Goal: Task Accomplishment & Management: Manage account settings

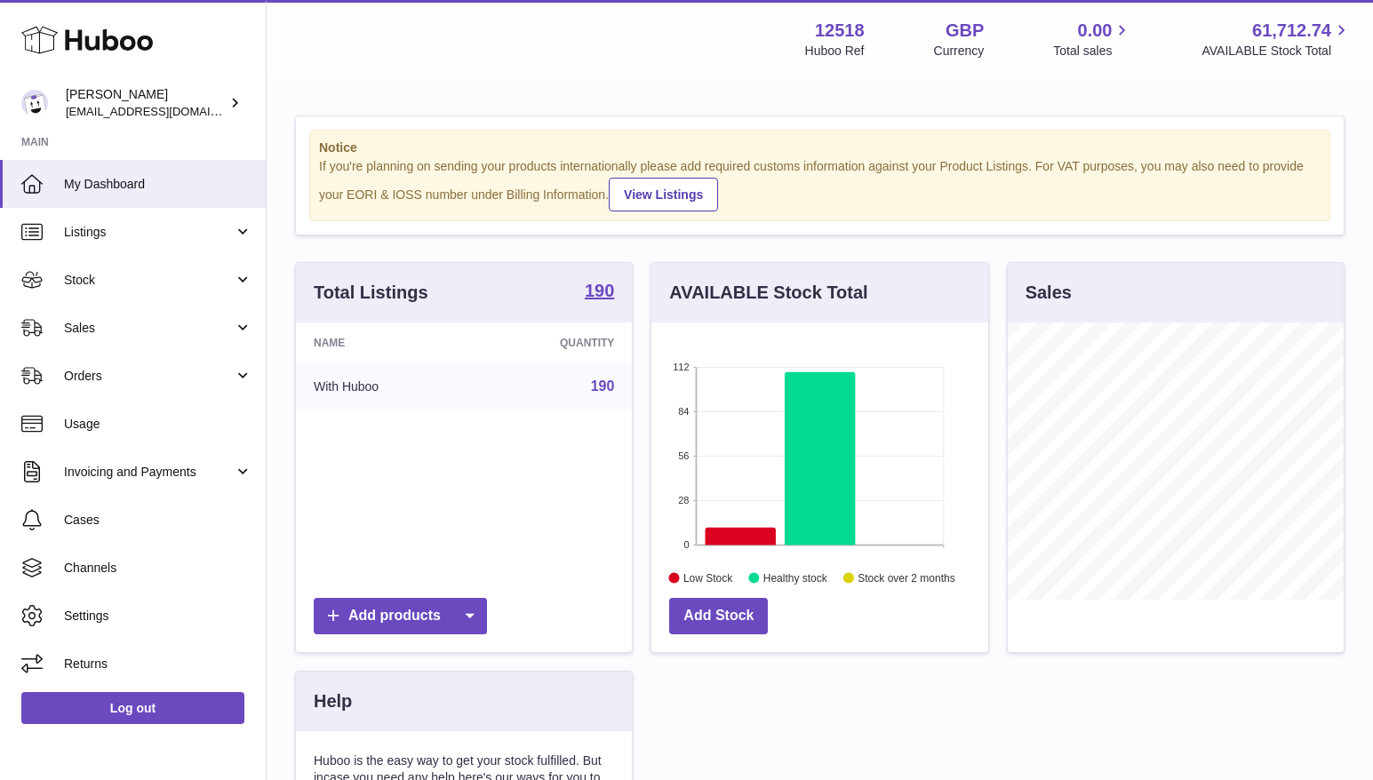
scroll to position [277, 336]
click at [97, 281] on span "Stock" at bounding box center [149, 280] width 170 height 17
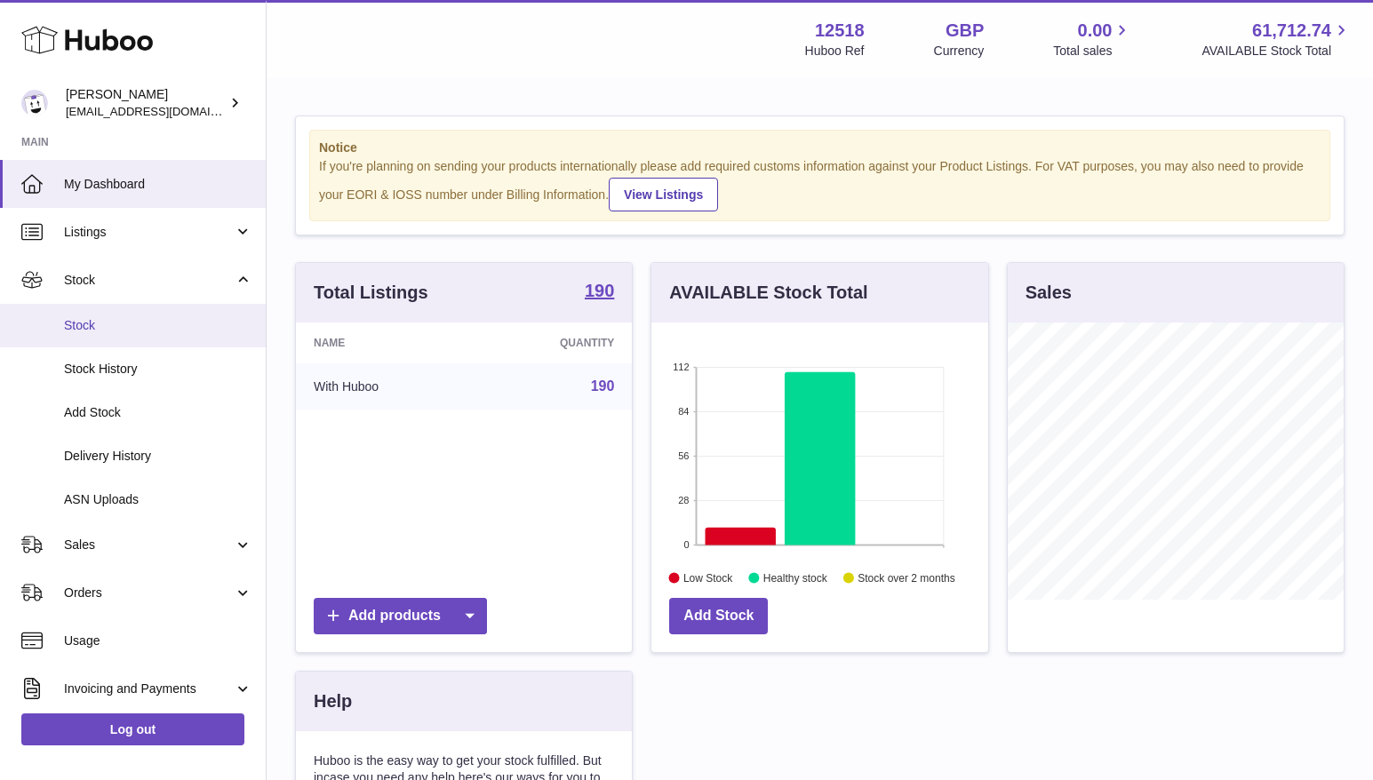
click at [104, 328] on span "Stock" at bounding box center [158, 325] width 188 height 17
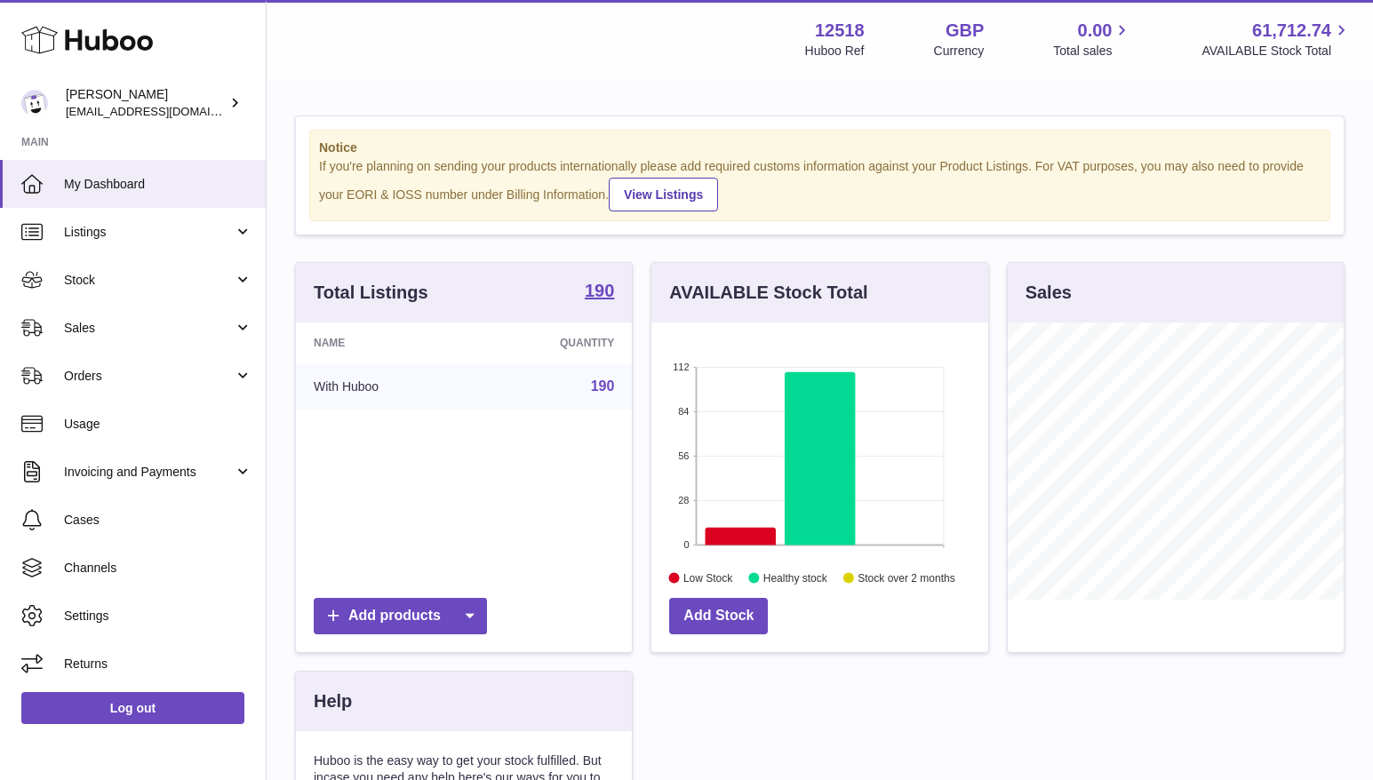
scroll to position [277, 336]
click at [84, 282] on span "Stock" at bounding box center [149, 280] width 170 height 17
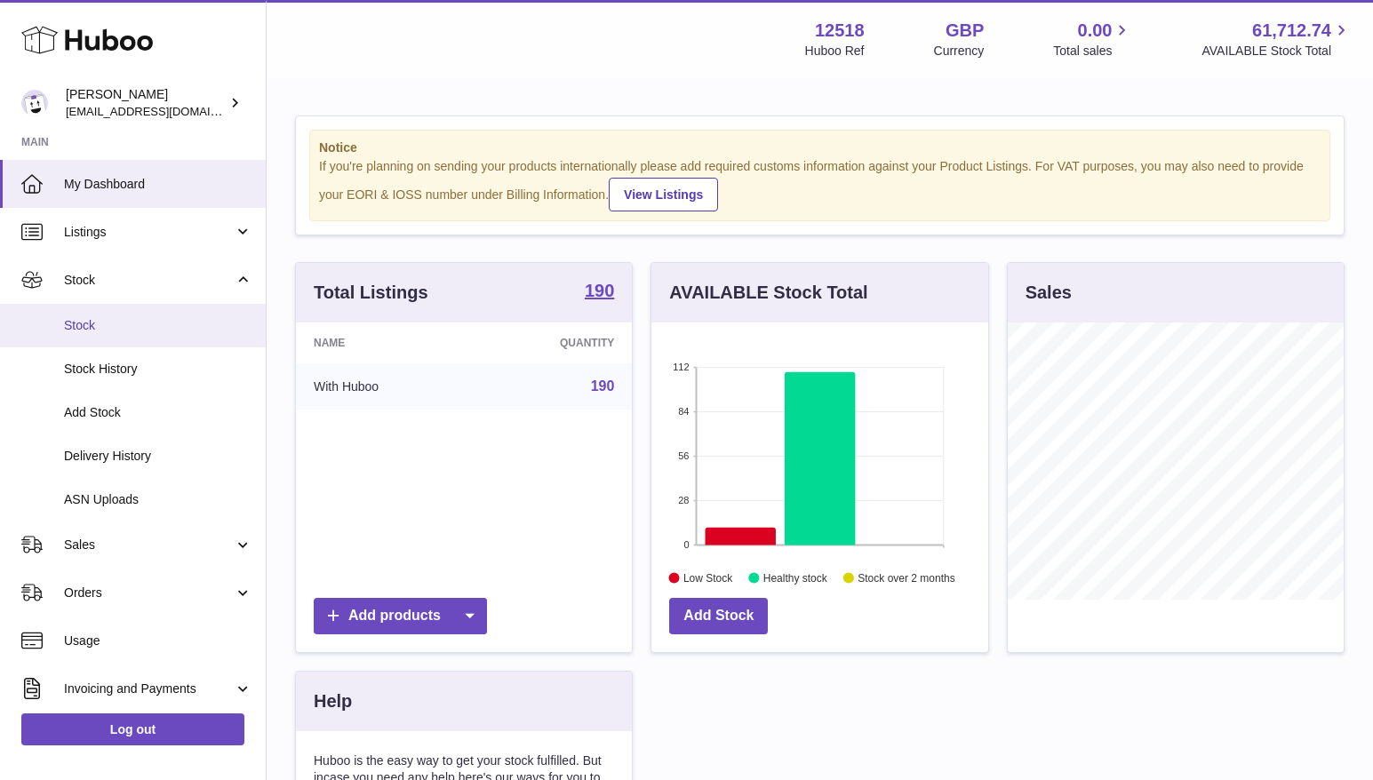
click at [84, 331] on span "Stock" at bounding box center [158, 325] width 188 height 17
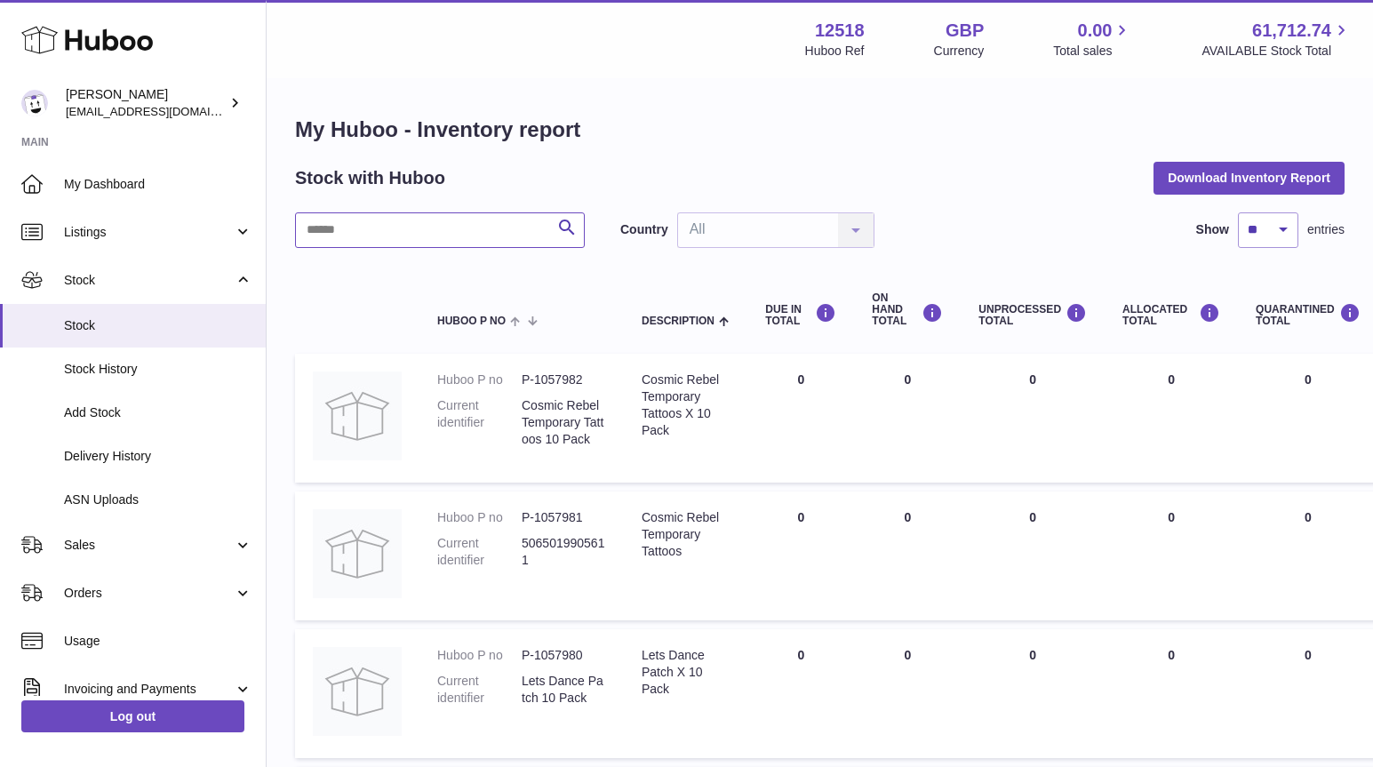
drag, startPoint x: 484, startPoint y: 239, endPoint x: 490, endPoint y: 220, distance: 19.4
click at [482, 242] on input "text" at bounding box center [440, 230] width 290 height 36
type input "*****"
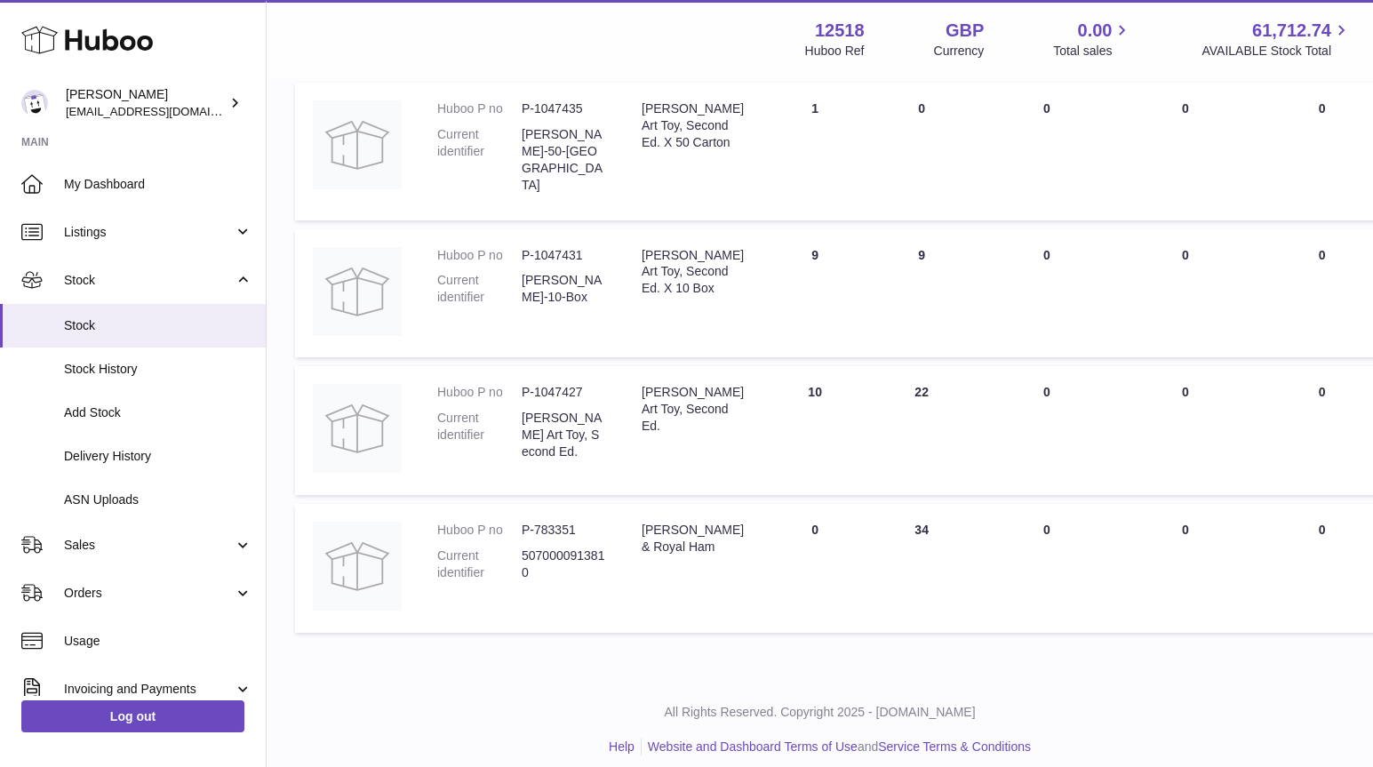
scroll to position [277, 0]
